Goal: Find specific page/section: Find specific page/section

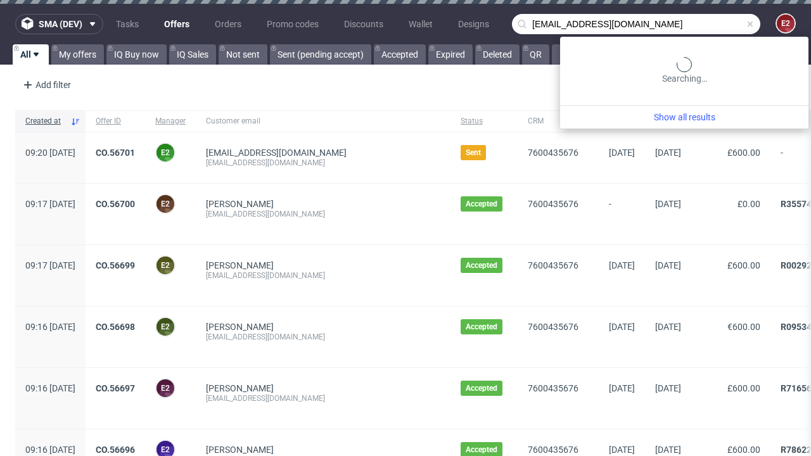
type input "[EMAIL_ADDRESS][DOMAIN_NAME]"
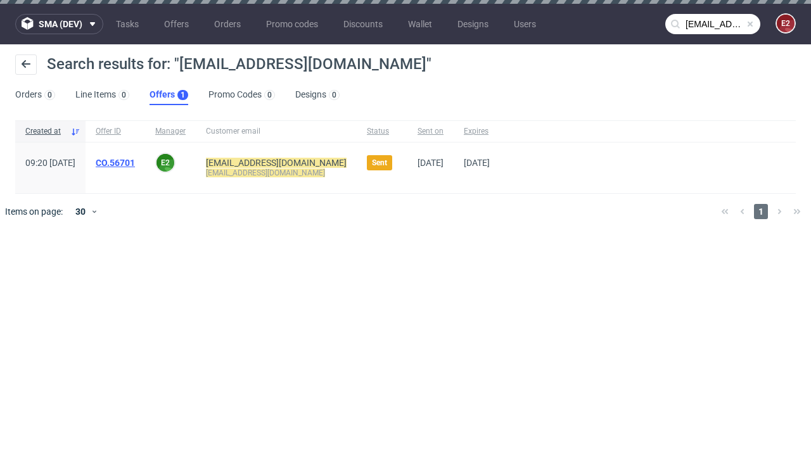
click at [168, 95] on link "Offers 1" at bounding box center [168, 95] width 39 height 20
click at [135, 163] on link "CO.56701" at bounding box center [115, 163] width 39 height 10
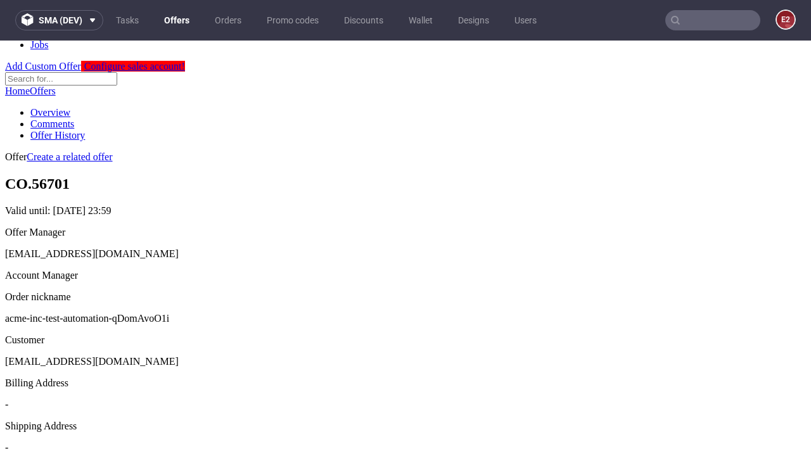
scroll to position [125, 0]
